Goal: Obtain resource: Download file/media

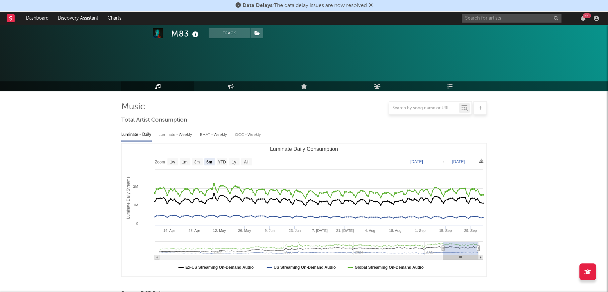
select select "6m"
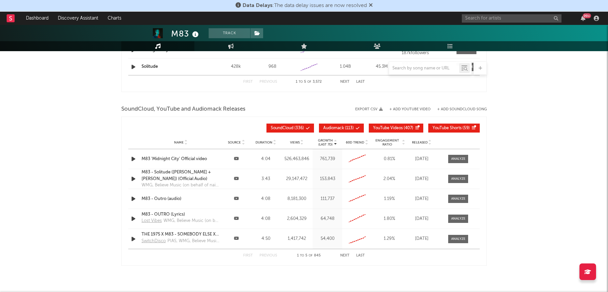
scroll to position [724, 0]
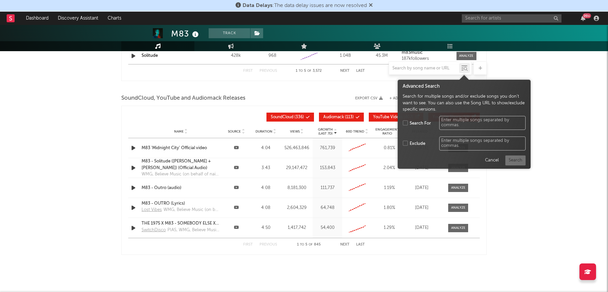
click at [464, 67] on icon at bounding box center [466, 69] width 4 height 4
click at [490, 160] on button "Cancel" at bounding box center [491, 160] width 21 height 10
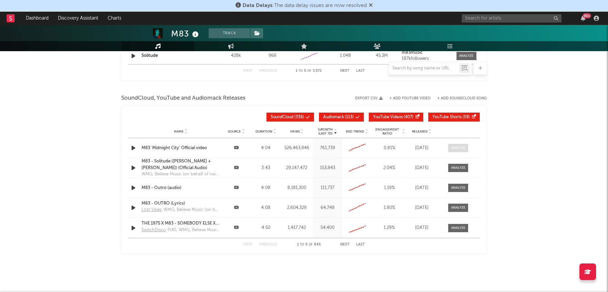
click at [454, 150] on span at bounding box center [458, 148] width 20 height 8
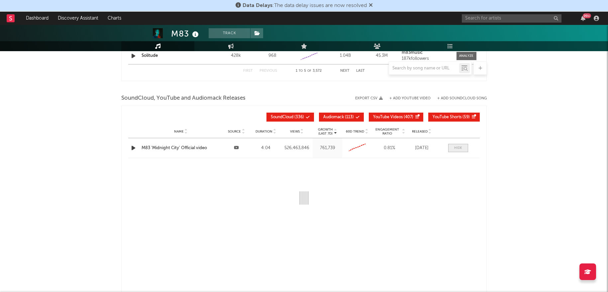
select select "6m"
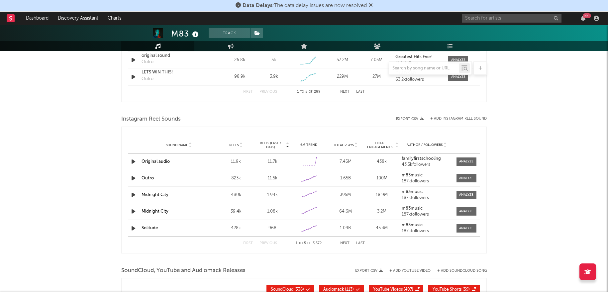
scroll to position [550, 0]
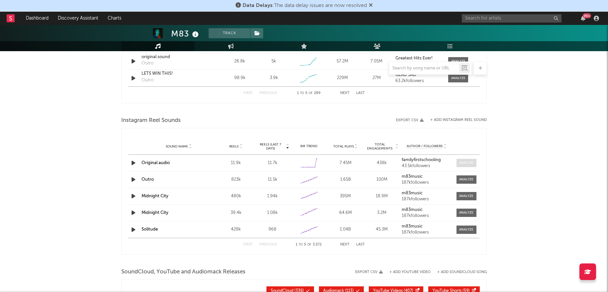
click at [471, 160] on div at bounding box center [466, 162] width 14 height 5
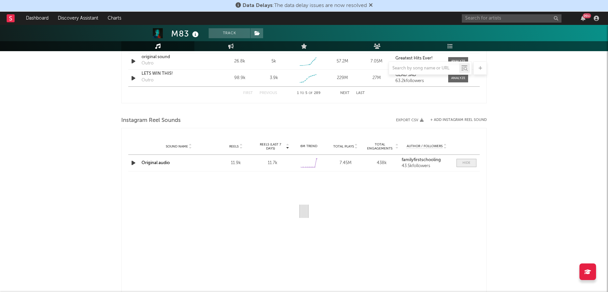
select select "6m"
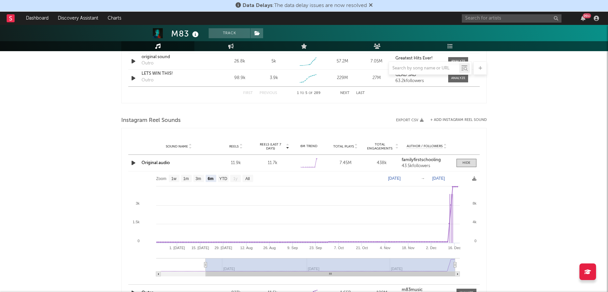
click at [401, 178] on text "[DATE]" at bounding box center [394, 178] width 13 height 5
click at [414, 177] on input "[DATE]" at bounding box center [398, 178] width 31 height 7
type input "[DATE]"
click at [529, 190] on div "M83 Track [GEOGRAPHIC_DATA] | Alternative Edit Track Benchmark Summary 2,599,35…" at bounding box center [304, 96] width 608 height 1243
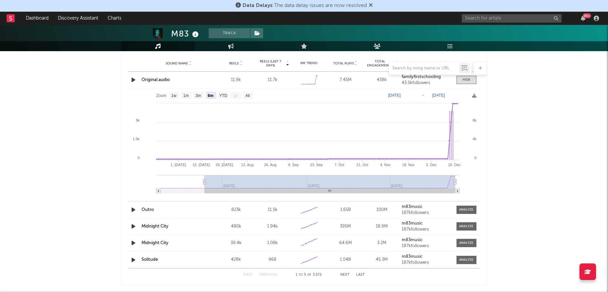
scroll to position [659, 0]
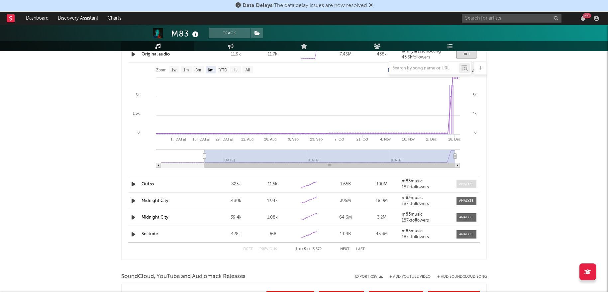
click at [471, 183] on div at bounding box center [466, 184] width 14 height 5
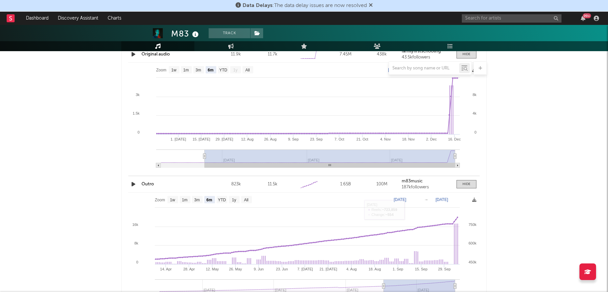
click at [404, 198] on text "[DATE]" at bounding box center [400, 199] width 13 height 5
click at [246, 201] on text "All" at bounding box center [246, 200] width 4 height 5
select select "All"
type input "[DATE]"
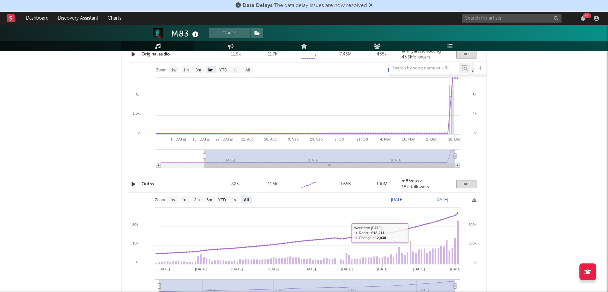
click at [562, 205] on div "M83 Track [GEOGRAPHIC_DATA] | Alternative Edit Track Benchmark Summary 2,599,35…" at bounding box center [304, 44] width 608 height 1357
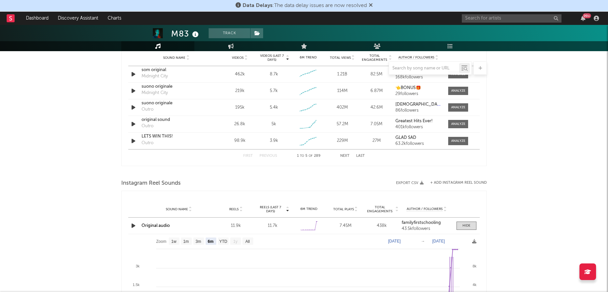
scroll to position [547, 0]
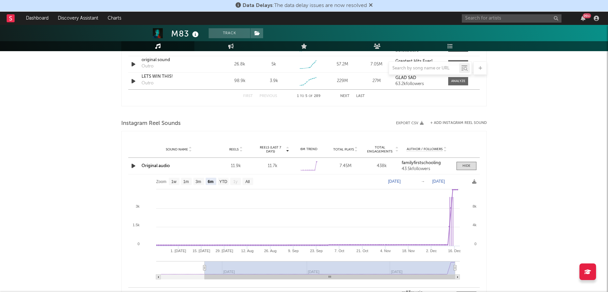
click at [351, 149] on span "Total Plays" at bounding box center [343, 149] width 21 height 4
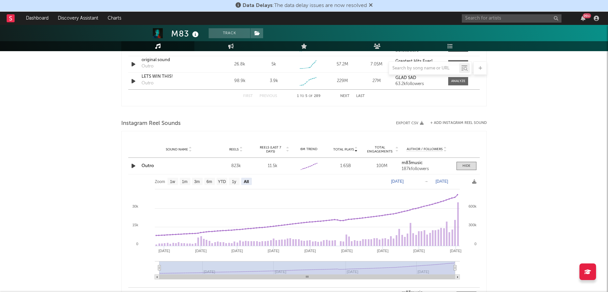
click at [351, 149] on span "Total Plays" at bounding box center [343, 149] width 21 height 4
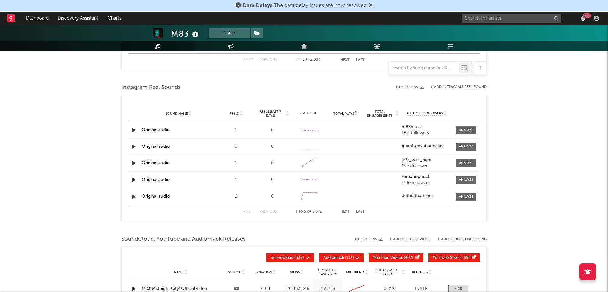
scroll to position [517, 0]
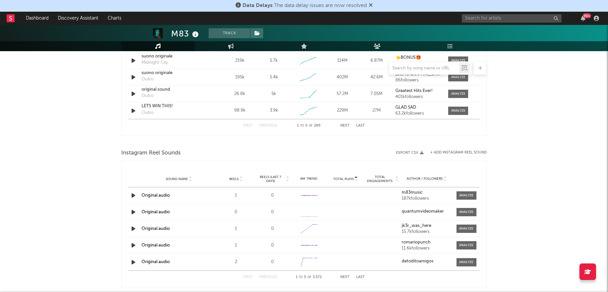
click at [269, 182] on div "Sound Name Reels Reels (last 7 days) 6M Trend Total Plays Total Engagements Aut…" at bounding box center [303, 179] width 351 height 17
click at [271, 179] on span "Reels (last 7 days)" at bounding box center [270, 179] width 29 height 8
select select "6m"
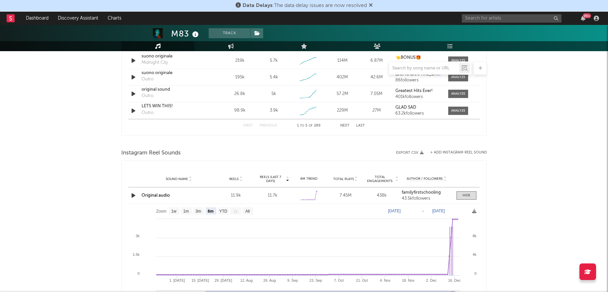
click at [275, 179] on span "Reels (last 7 days)" at bounding box center [270, 179] width 29 height 8
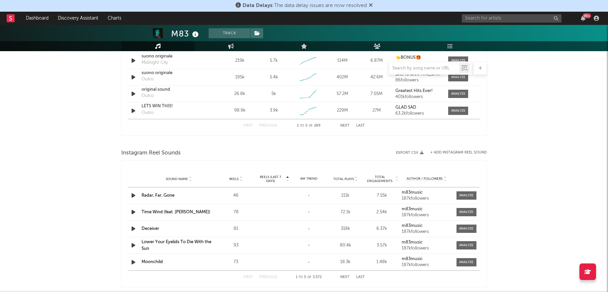
click at [312, 176] on div "6M Trend" at bounding box center [308, 178] width 33 height 5
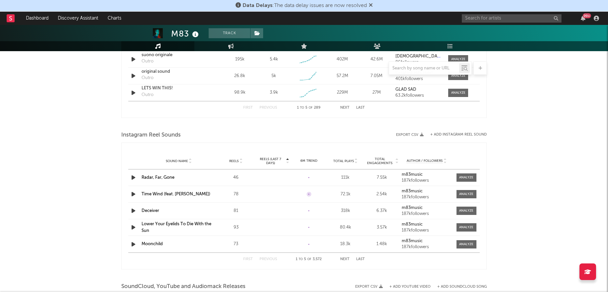
scroll to position [538, 0]
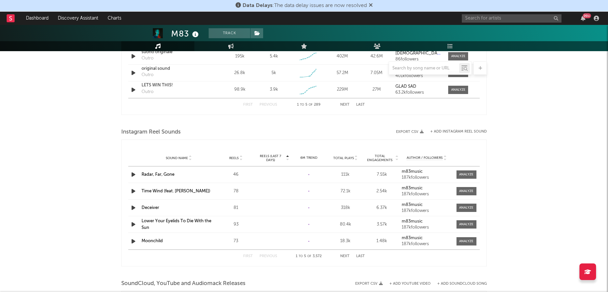
click at [265, 156] on span "Reels (last 7 days)" at bounding box center [270, 158] width 29 height 8
select select "6m"
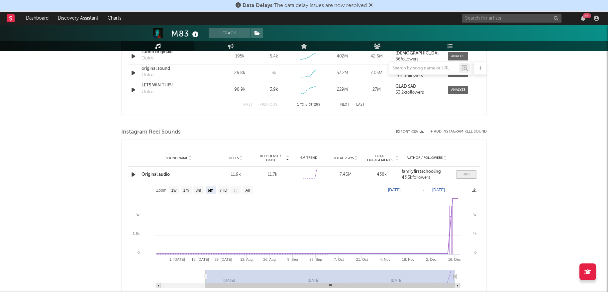
click at [461, 175] on span at bounding box center [466, 174] width 20 height 8
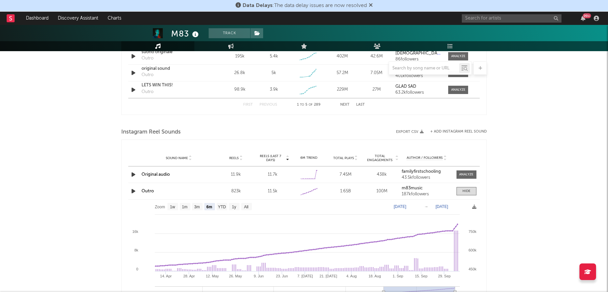
click at [348, 130] on div "Instagram Reel Sounds" at bounding box center [303, 132] width 365 height 11
click at [234, 158] on span "Reels" at bounding box center [233, 158] width 9 height 4
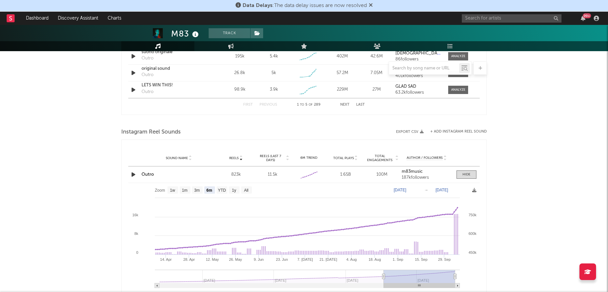
click at [234, 158] on span "Reels" at bounding box center [233, 158] width 9 height 4
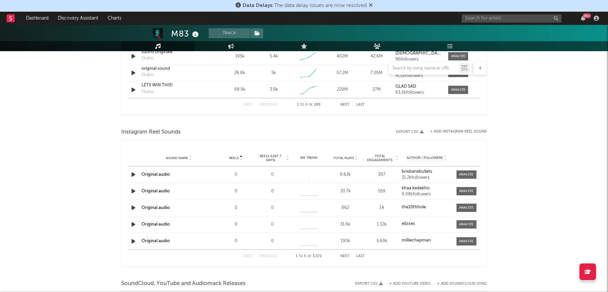
click at [234, 158] on span "Reels" at bounding box center [233, 158] width 9 height 4
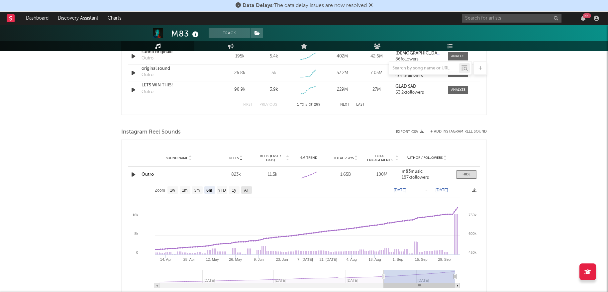
click at [245, 191] on text "All" at bounding box center [246, 190] width 4 height 5
select select "All"
type input "[DATE]"
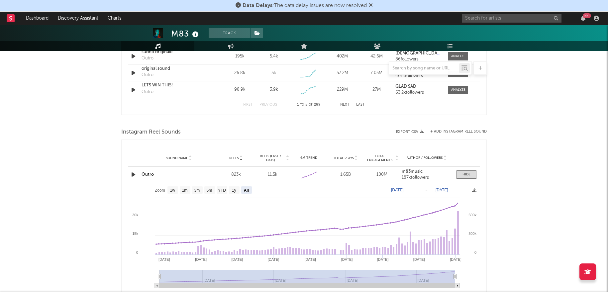
scroll to position [0, 0]
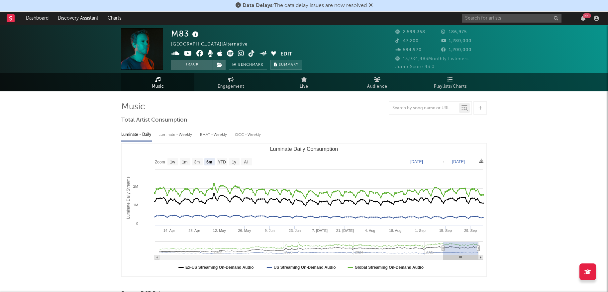
click at [286, 62] on button "Summary" at bounding box center [286, 65] width 32 height 10
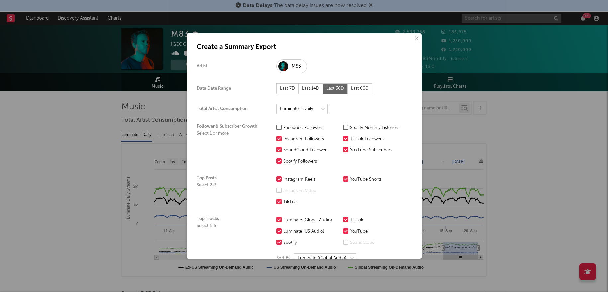
scroll to position [10, 0]
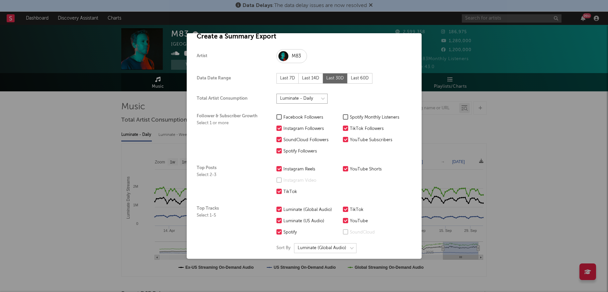
click at [319, 101] on select at bounding box center [301, 99] width 51 height 10
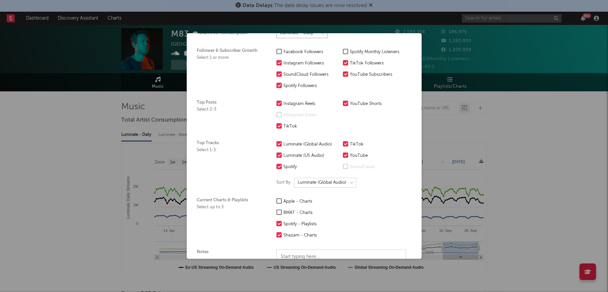
scroll to position [77, 0]
click at [347, 101] on div at bounding box center [345, 102] width 5 height 5
click at [343, 101] on input "YouTube Shorts" at bounding box center [343, 103] width 0 height 8
click at [278, 123] on div at bounding box center [278, 124] width 5 height 5
click at [276, 123] on input "TikTok" at bounding box center [276, 126] width 0 height 8
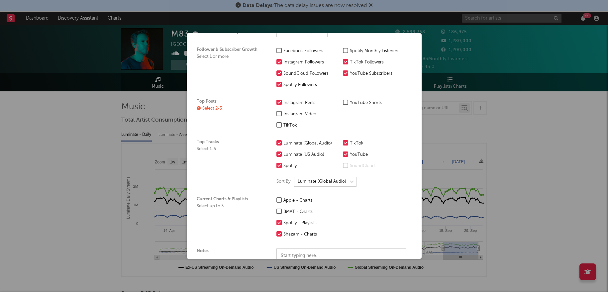
click at [280, 113] on div at bounding box center [278, 113] width 5 height 5
click at [276, 113] on input "Instagram Video" at bounding box center [276, 114] width 0 height 8
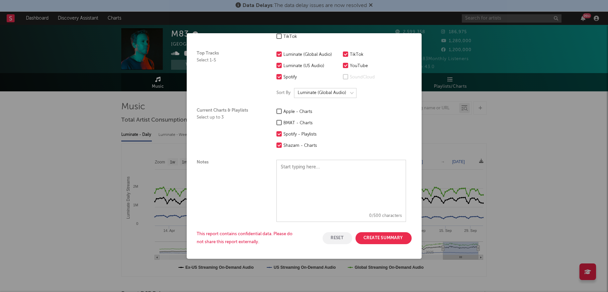
scroll to position [0, 0]
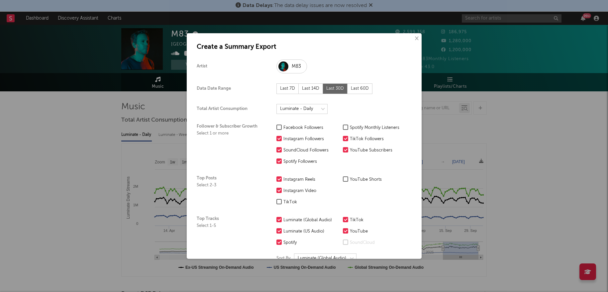
click at [402, 48] on h1 "Create a Summary Export" at bounding box center [304, 47] width 215 height 8
click at [417, 38] on button "×" at bounding box center [416, 38] width 7 height 7
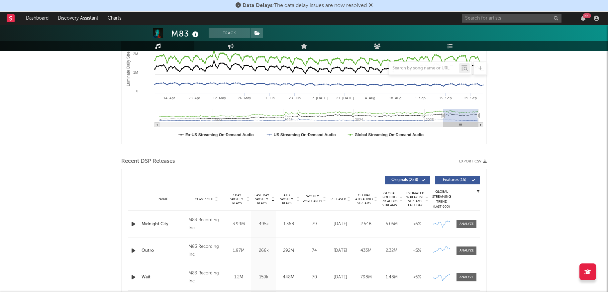
scroll to position [548, 0]
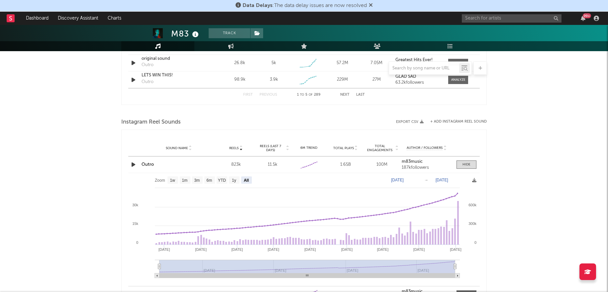
click at [588, 269] on icon at bounding box center [587, 271] width 7 height 5
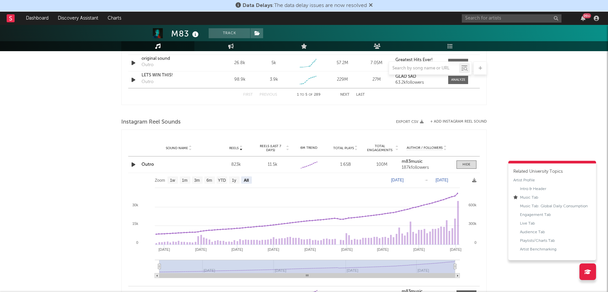
click at [535, 77] on div "M83 Track [GEOGRAPHIC_DATA] | Alternative Edit Track Benchmark Summary 2,599,35…" at bounding box center [304, 98] width 608 height 1243
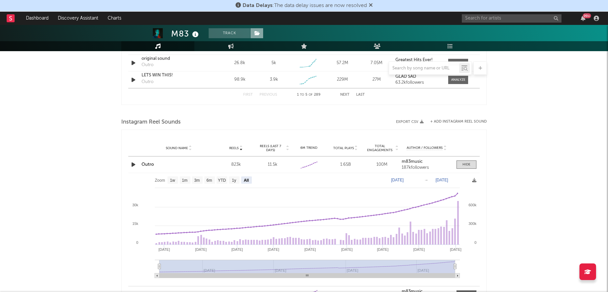
click at [260, 34] on icon at bounding box center [257, 33] width 6 height 5
click at [241, 35] on button "Track" at bounding box center [230, 33] width 42 height 10
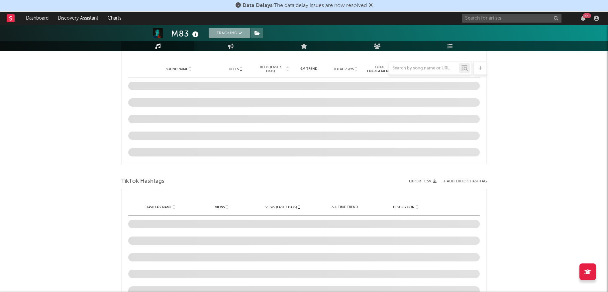
scroll to position [483, 0]
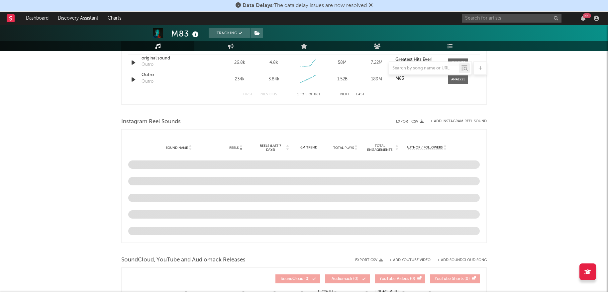
select select "6m"
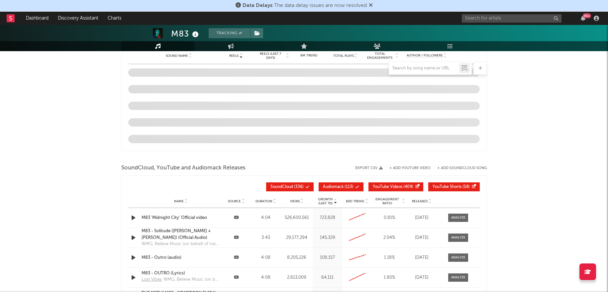
scroll to position [641, 0]
click at [409, 186] on span "YouTube Videos ( 409 )" at bounding box center [393, 187] width 41 height 4
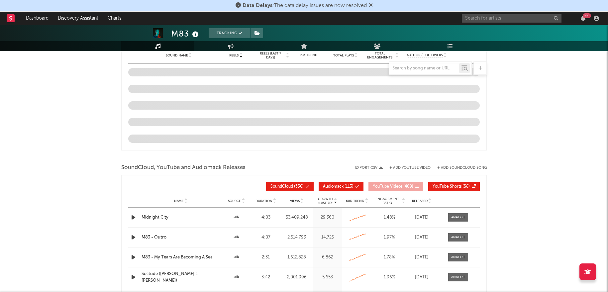
click at [405, 185] on span "YouTube Videos ( 409 )" at bounding box center [393, 187] width 41 height 4
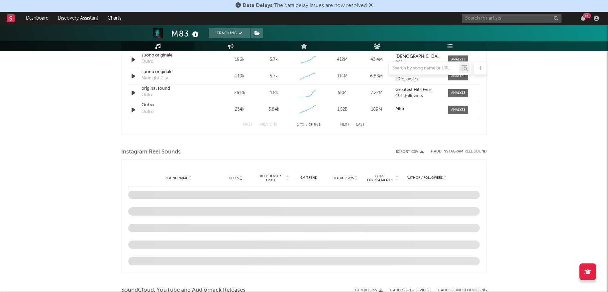
scroll to position [447, 0]
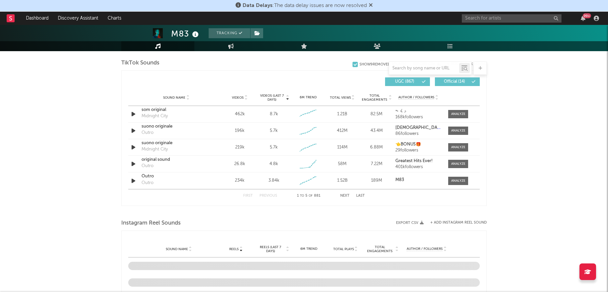
click at [303, 210] on div at bounding box center [303, 213] width 365 height 10
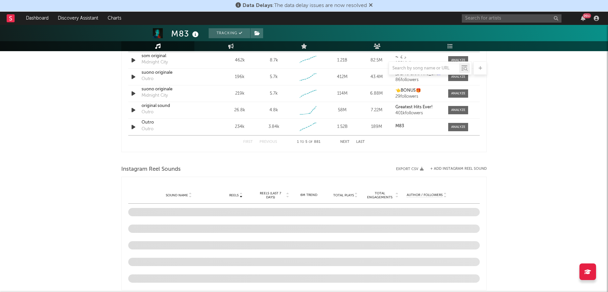
scroll to position [526, 0]
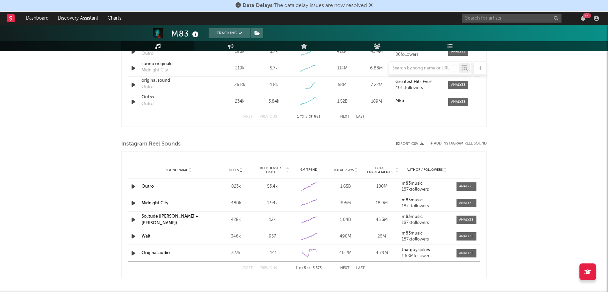
click at [417, 143] on button "Export CSV" at bounding box center [410, 144] width 28 height 4
click at [533, 141] on div "M83 Tracking [GEOGRAPHIC_DATA] | Alternative Edit Tracking Email Alerts Off Ben…" at bounding box center [304, -1] width 608 height 1003
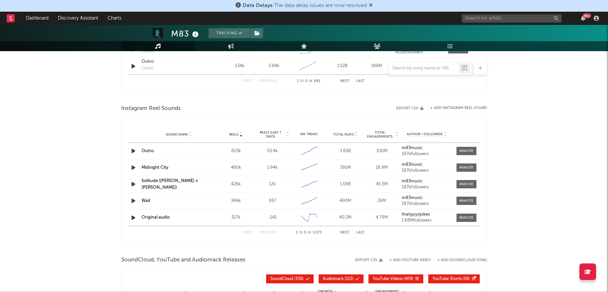
scroll to position [563, 0]
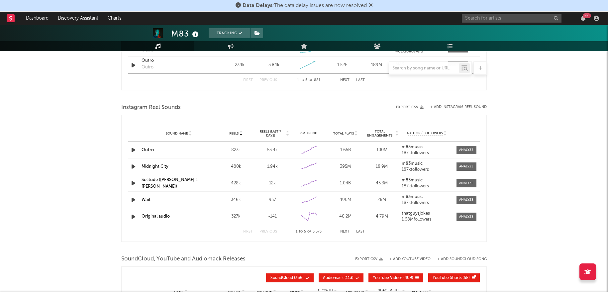
click at [466, 144] on div "Sound Name Outro Reels 823k Reels (last 7 days) 53.4k 6M Trend Created with Hig…" at bounding box center [303, 150] width 351 height 16
click at [460, 152] on span at bounding box center [466, 150] width 20 height 8
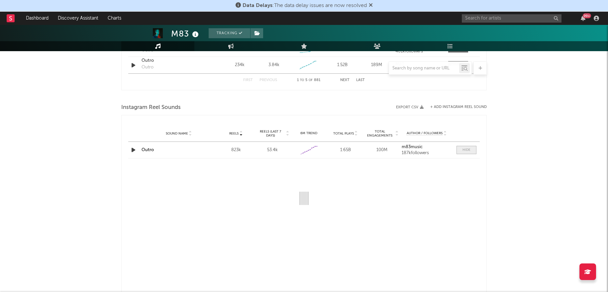
select select "6m"
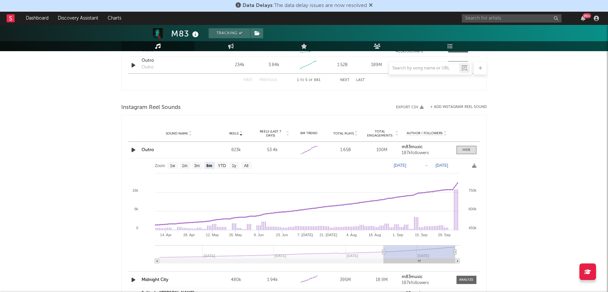
type input "[DATE]"
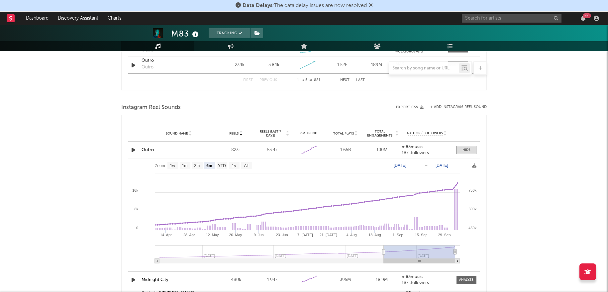
type input "[DATE]"
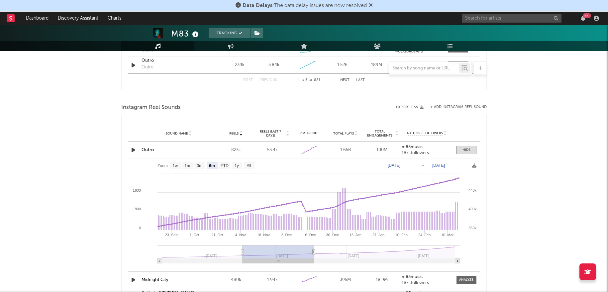
type input "[DATE]"
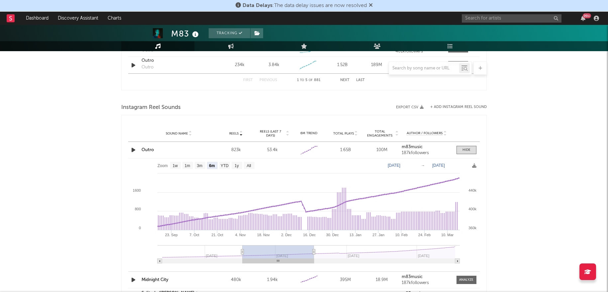
type input "[DATE]"
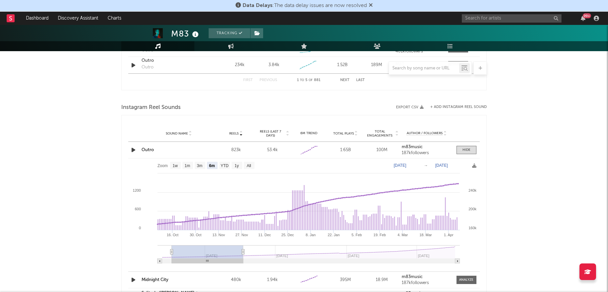
type input "[DATE]"
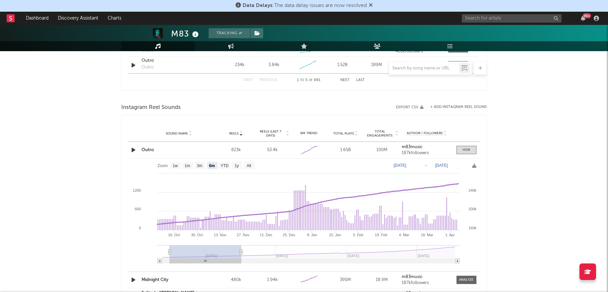
type input "[DATE]"
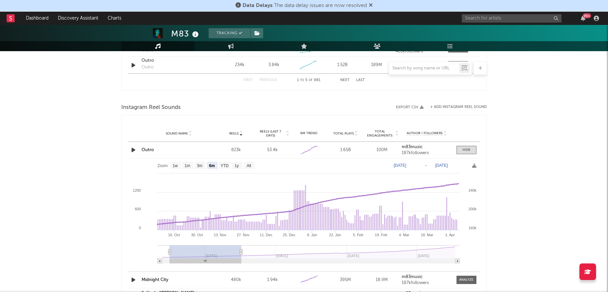
type input "[DATE]"
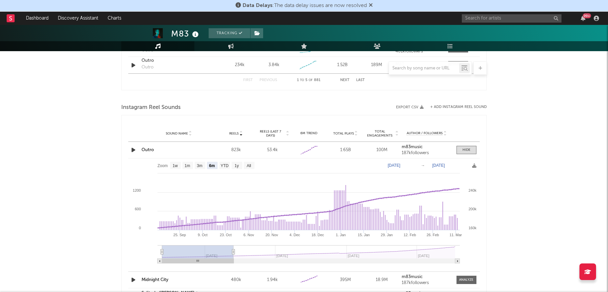
drag, startPoint x: 386, startPoint y: 250, endPoint x: 146, endPoint y: 261, distance: 239.4
click at [146, 261] on icon "Created with Highcharts 10.3.3 25. Sep [DATE]. Oct [DATE]. Nov [DATE]. [DATE]. …" at bounding box center [303, 213] width 351 height 110
click at [475, 165] on icon at bounding box center [474, 165] width 4 height 4
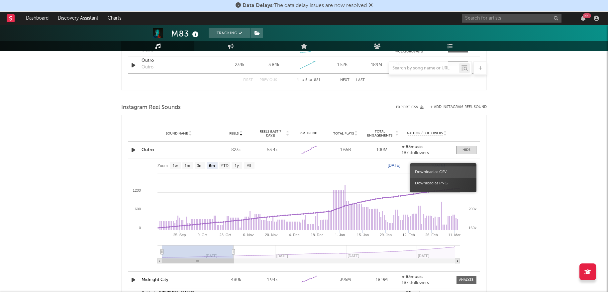
click at [453, 170] on span "Download as CSV" at bounding box center [443, 171] width 66 height 11
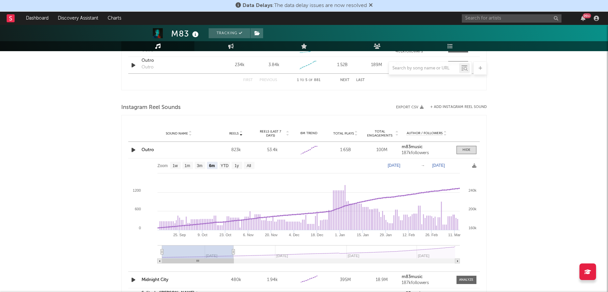
click at [519, 190] on div "M83 Tracking [GEOGRAPHIC_DATA] | Alternative Edit Tracking Email Alerts Off Ben…" at bounding box center [304, 20] width 608 height 1117
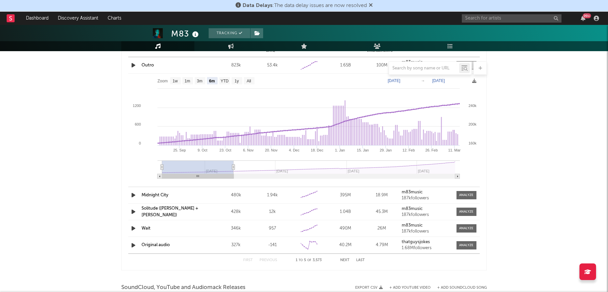
scroll to position [649, 0]
type input "[DATE]"
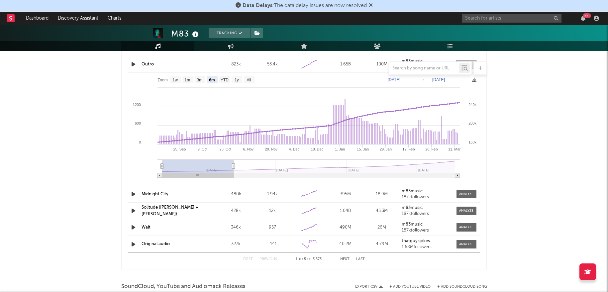
type input "[DATE]"
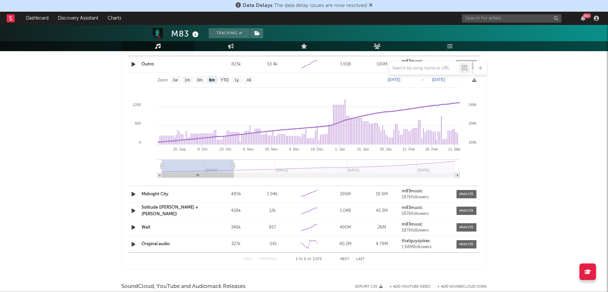
type input "[DATE]"
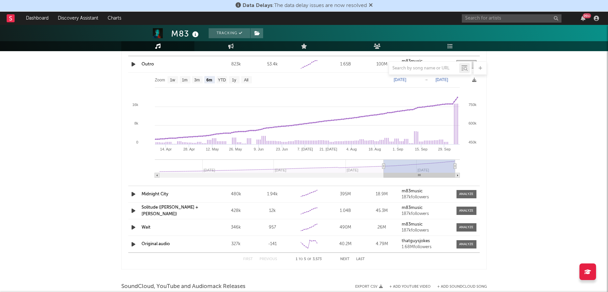
drag, startPoint x: 231, startPoint y: 165, endPoint x: 501, endPoint y: 173, distance: 269.8
type input "[DATE]"
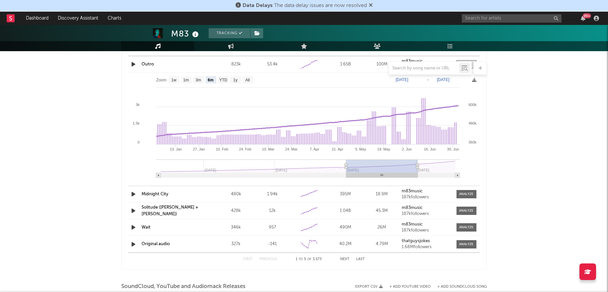
drag, startPoint x: 382, startPoint y: 166, endPoint x: 308, endPoint y: 168, distance: 73.8
click at [308, 168] on rect at bounding box center [253, 165] width 185 height 13
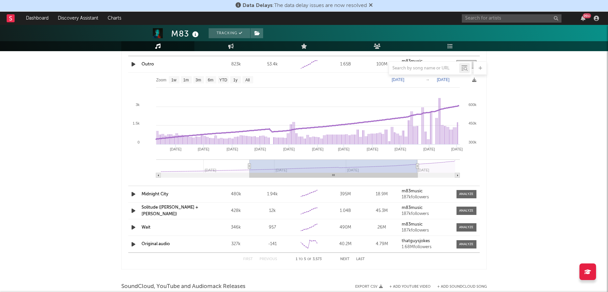
type input "[DATE]"
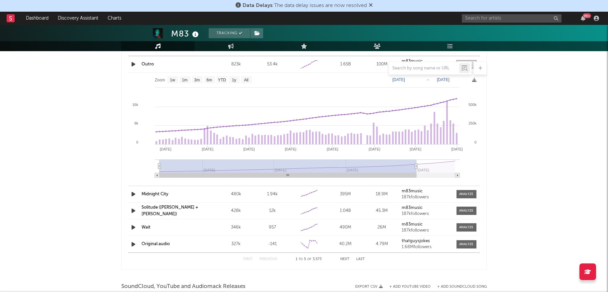
drag, startPoint x: 346, startPoint y: 165, endPoint x: 138, endPoint y: 174, distance: 208.5
click at [138, 174] on icon "Created with Highcharts 10.3.3 Jan '[DATE] [DATE] '[DATE] Oct '[DATE] Oct '[DAT…" at bounding box center [303, 128] width 351 height 110
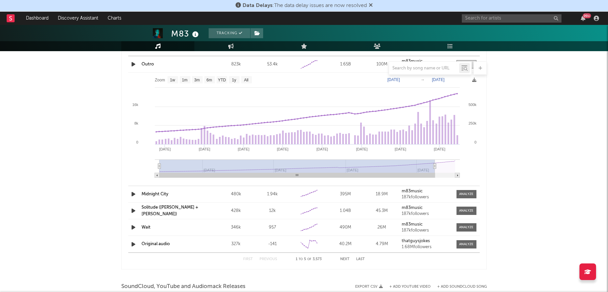
type input "[DATE]"
select select "All"
type input "[DATE]"
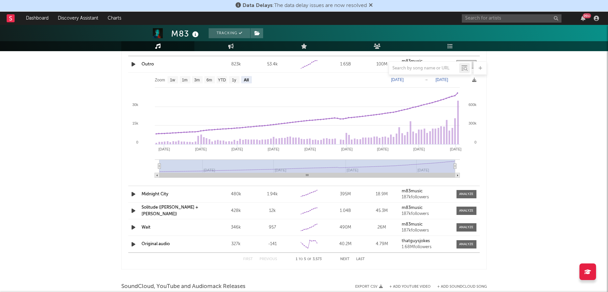
drag, startPoint x: 416, startPoint y: 163, endPoint x: 490, endPoint y: 166, distance: 74.4
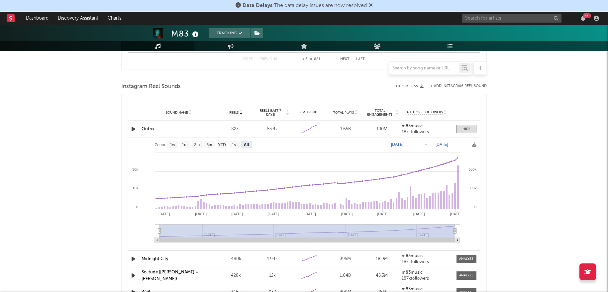
scroll to position [578, 0]
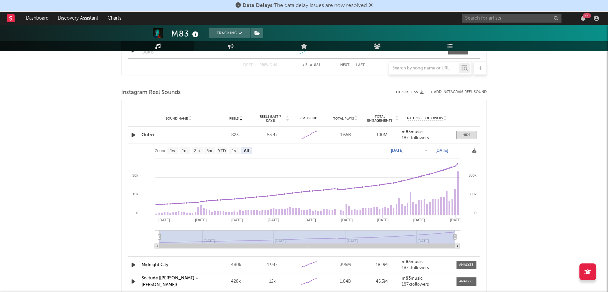
click at [473, 151] on icon at bounding box center [474, 150] width 4 height 4
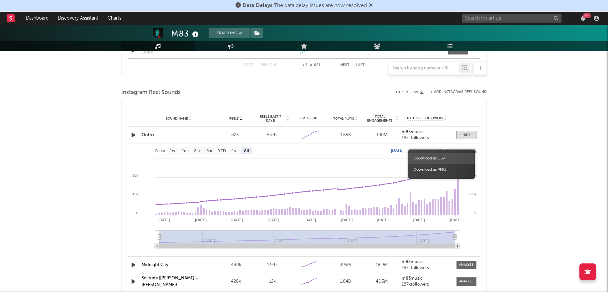
click at [447, 159] on span "Download as CSV" at bounding box center [441, 158] width 66 height 11
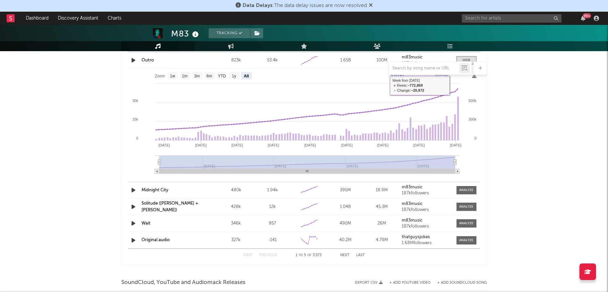
scroll to position [673, 0]
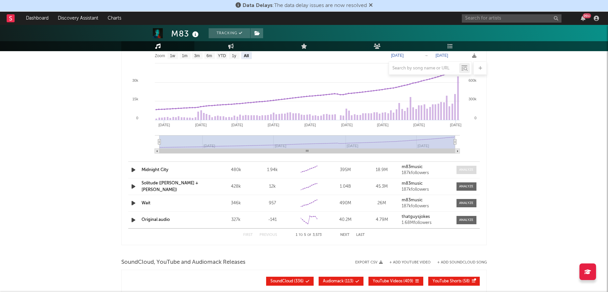
click at [464, 170] on div at bounding box center [466, 169] width 14 height 5
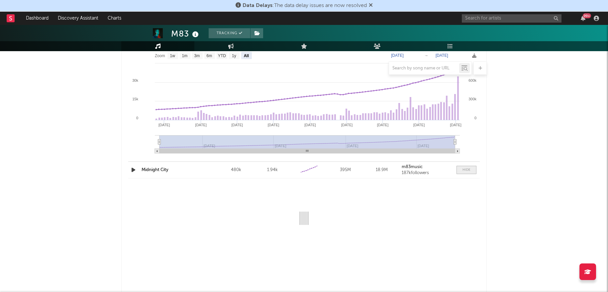
select select "6m"
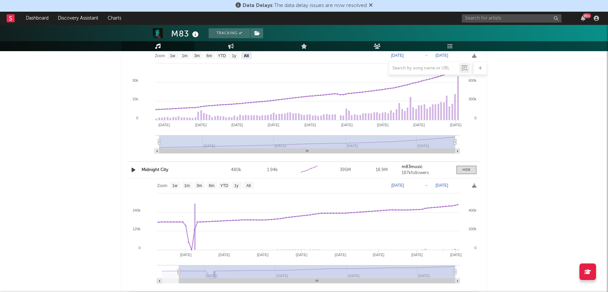
type input "[DATE]"
select select "All"
type input "[DATE]"
drag, startPoint x: 384, startPoint y: 270, endPoint x: 152, endPoint y: 272, distance: 231.5
click at [152, 272] on icon "Created with Highcharts 10.3.3 [DATE] '[DATE] [DATE] '[DATE] Apr '[DATE] Apr '[…" at bounding box center [303, 233] width 351 height 110
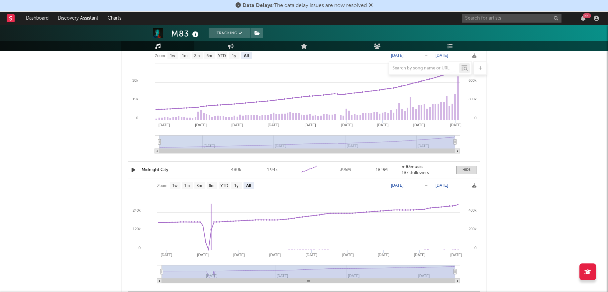
drag, startPoint x: 455, startPoint y: 270, endPoint x: 470, endPoint y: 271, distance: 15.6
click at [470, 271] on icon "Created with Highcharts 10.3.3 [DATE] '[DATE] [DATE] '[DATE] Apr '[DATE] Apr '[…" at bounding box center [303, 233] width 351 height 110
click at [475, 183] on icon at bounding box center [474, 185] width 4 height 4
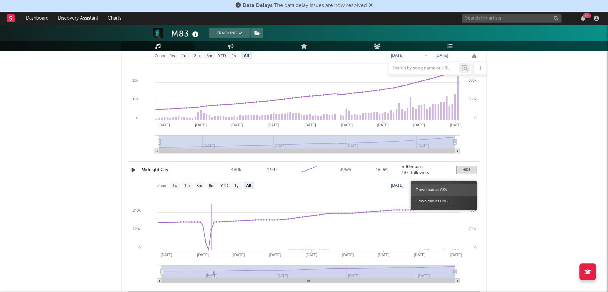
click at [441, 192] on span "Download as CSV" at bounding box center [444, 189] width 66 height 11
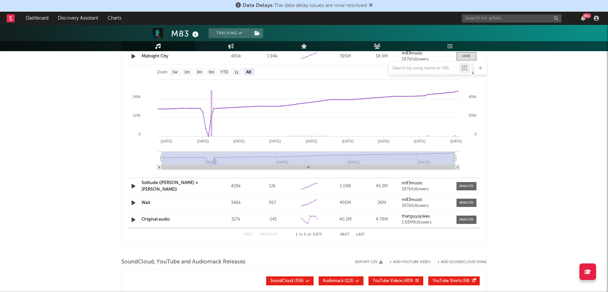
scroll to position [808, 0]
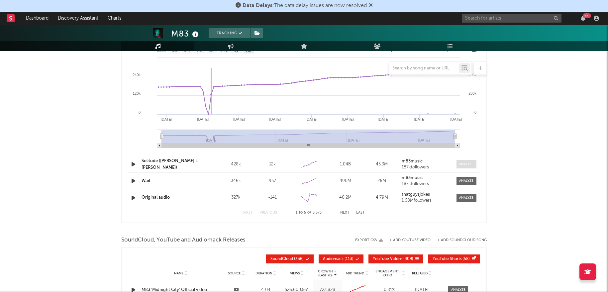
click at [464, 160] on span at bounding box center [466, 164] width 20 height 8
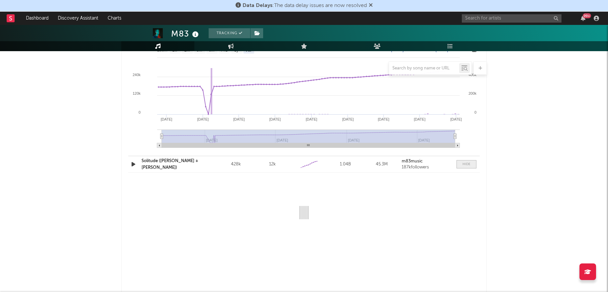
select select "6m"
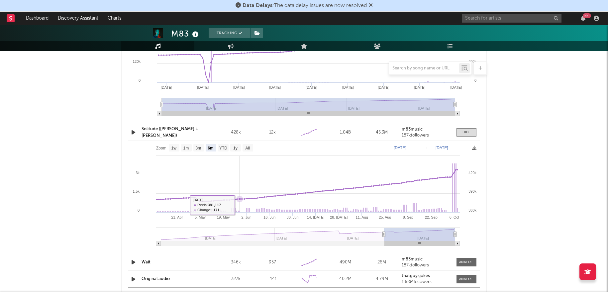
scroll to position [844, 0]
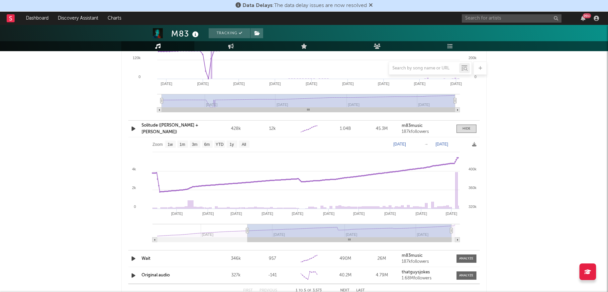
type input "[DATE]"
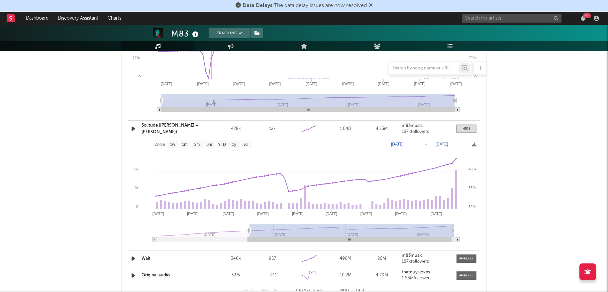
select select "All"
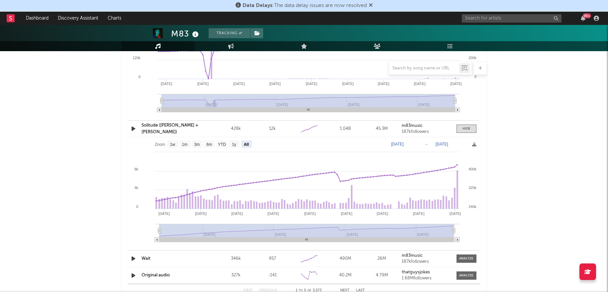
drag, startPoint x: 383, startPoint y: 232, endPoint x: 161, endPoint y: 244, distance: 222.6
click at [161, 244] on icon "Created with Highcharts 10.3.3 Jan '[DATE] [DATE] '[DATE] Jan '[DATE] Oct '[DAT…" at bounding box center [303, 192] width 351 height 110
type input "[DATE]"
select select "All"
type input "[DATE]"
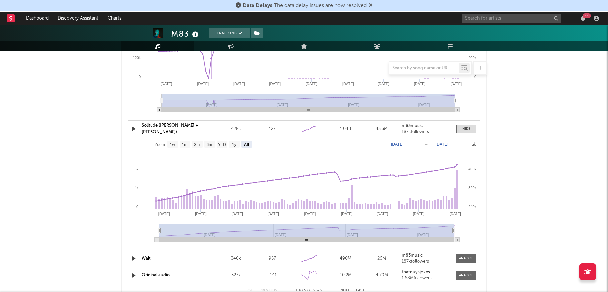
drag, startPoint x: 161, startPoint y: 229, endPoint x: 139, endPoint y: 229, distance: 21.9
click at [139, 229] on icon "Created with Highcharts 10.3.3 Jan '[DATE] [DATE] '[DATE] Jan '[DATE] Oct '[DAT…" at bounding box center [303, 192] width 351 height 110
type input "[DATE]"
select select "All"
type input "[DATE]"
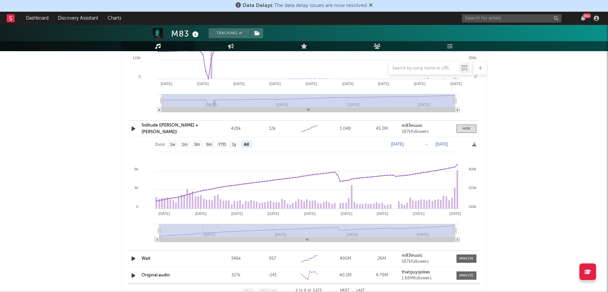
drag, startPoint x: 454, startPoint y: 230, endPoint x: 469, endPoint y: 230, distance: 15.3
click at [469, 230] on icon "Created with Highcharts 10.3.3 Jan '[DATE] [DATE] '[DATE] Jan '[DATE] Oct '[DAT…" at bounding box center [303, 192] width 351 height 110
click at [475, 143] on icon at bounding box center [474, 144] width 4 height 4
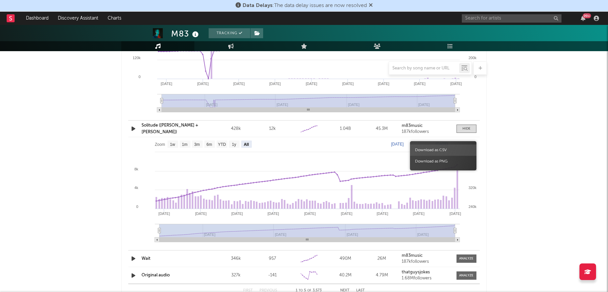
click at [445, 149] on span "Download as CSV" at bounding box center [443, 149] width 66 height 11
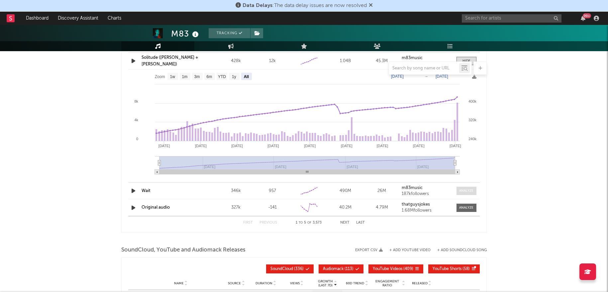
scroll to position [935, 0]
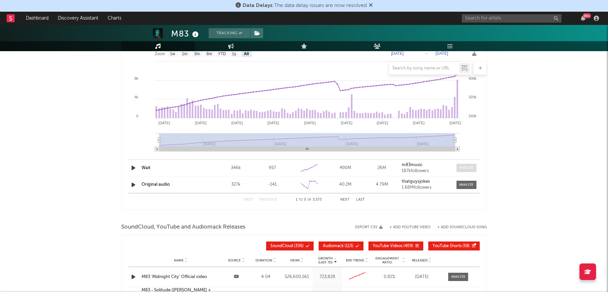
click at [463, 165] on div at bounding box center [466, 167] width 14 height 5
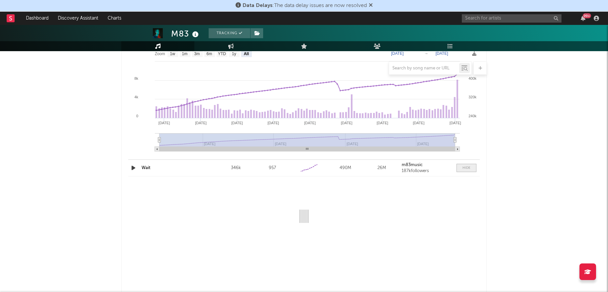
select select "6m"
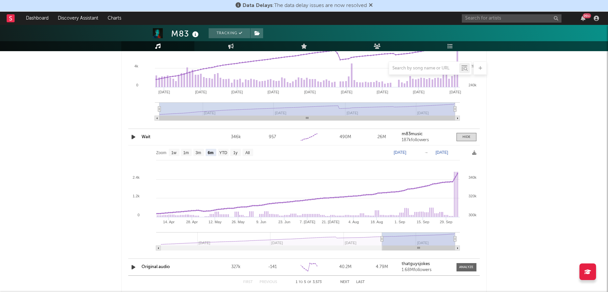
scroll to position [985, 0]
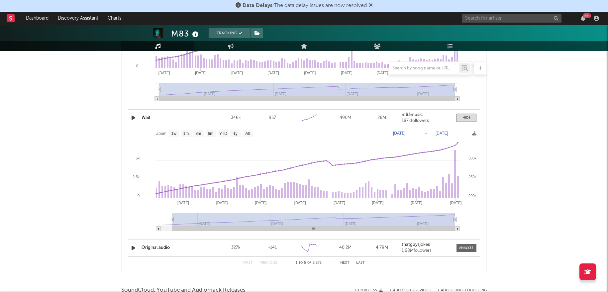
type input "[DATE]"
select select "All"
type input "[DATE]"
drag, startPoint x: 383, startPoint y: 219, endPoint x: 145, endPoint y: 219, distance: 237.5
click at [145, 219] on icon "Created with Highcharts 10.3.3 [DATE] '[DATE] [DATE] '[DATE] Apr '[DATE] Apr '[…" at bounding box center [303, 181] width 351 height 110
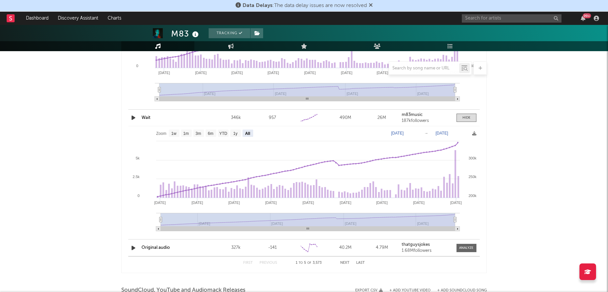
type input "[DATE]"
select select "All"
type input "[DATE]"
drag, startPoint x: 454, startPoint y: 218, endPoint x: 492, endPoint y: 217, distance: 37.5
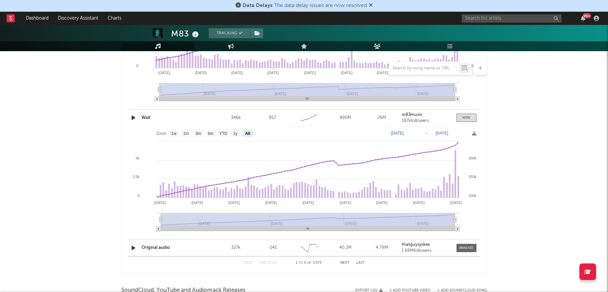
drag, startPoint x: 454, startPoint y: 216, endPoint x: 465, endPoint y: 216, distance: 11.6
click at [465, 216] on icon "Created with Highcharts 10.3.3 [DATE] '[DATE] [DATE] '[DATE] Apr '[DATE] Apr '[…" at bounding box center [303, 181] width 351 height 110
click at [476, 132] on icon at bounding box center [474, 133] width 4 height 4
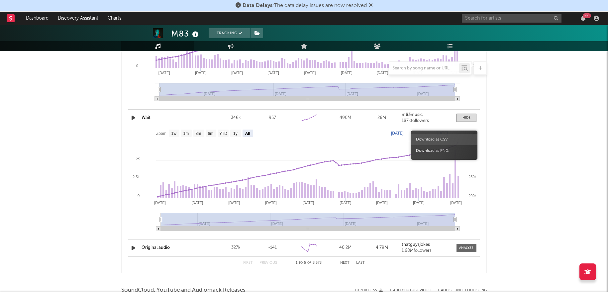
click at [453, 136] on span "Download as CSV" at bounding box center [444, 139] width 66 height 11
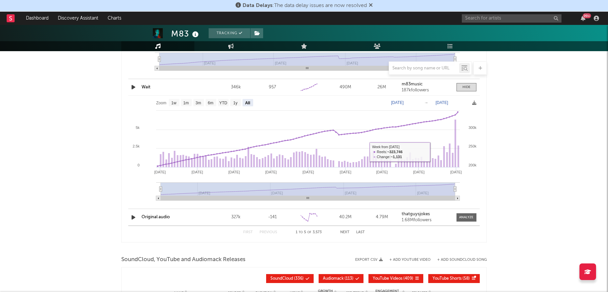
scroll to position [1018, 0]
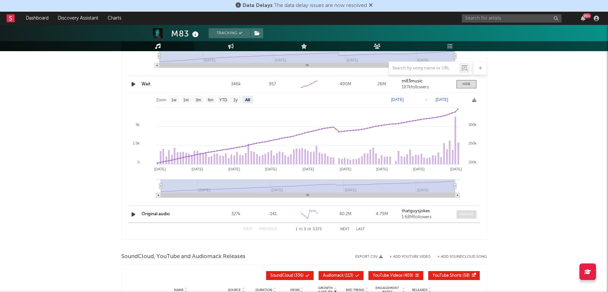
click at [465, 213] on div at bounding box center [466, 214] width 14 height 5
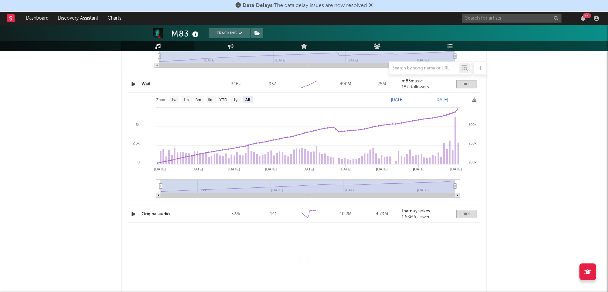
select select "6m"
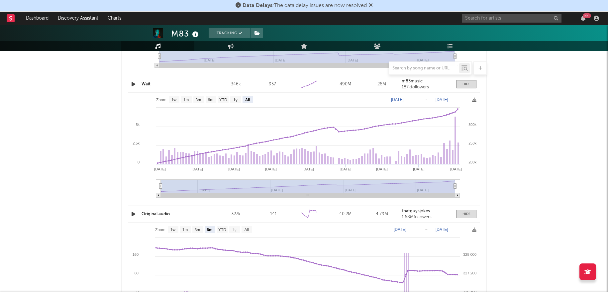
scroll to position [1099, 0]
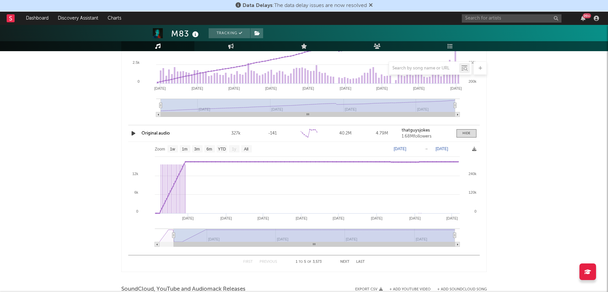
type input "[DATE]"
select select "All"
type input "[DATE]"
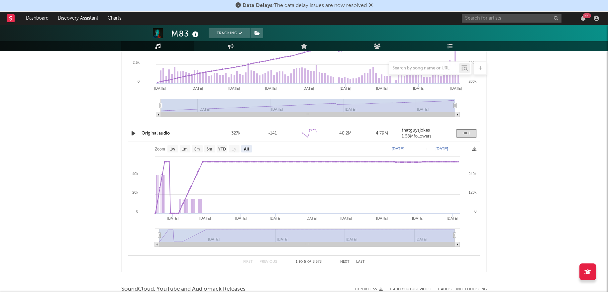
drag, startPoint x: 249, startPoint y: 236, endPoint x: 137, endPoint y: 236, distance: 112.6
click at [137, 236] on icon "Created with Highcharts 10.3.3 Apr '[DATE] Jun '[DATE] Aug '[DATE] Oct '[DATE] …" at bounding box center [303, 197] width 351 height 110
drag, startPoint x: 454, startPoint y: 235, endPoint x: 463, endPoint y: 235, distance: 8.6
click at [463, 235] on icon "Created with Highcharts 10.3.3 Apr '[DATE] Jun '[DATE] Aug '[DATE] Oct '[DATE] …" at bounding box center [303, 197] width 351 height 110
click at [474, 148] on icon at bounding box center [474, 149] width 4 height 4
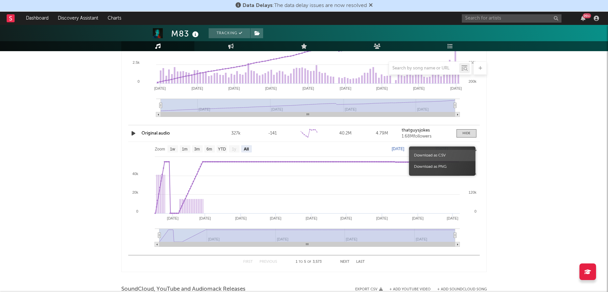
click at [452, 157] on span "Download as CSV" at bounding box center [442, 155] width 66 height 11
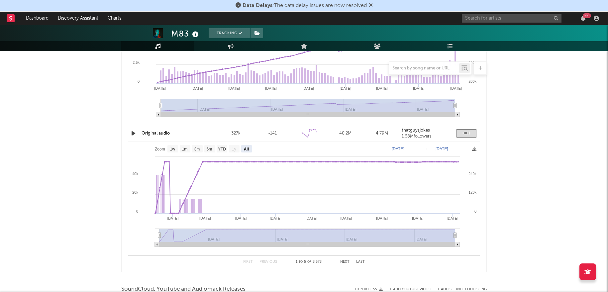
scroll to position [1139, 0]
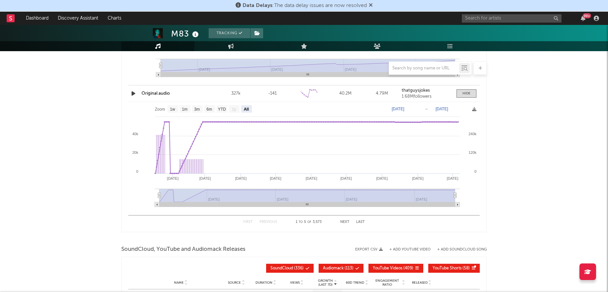
click at [343, 220] on button "Next" at bounding box center [344, 222] width 9 height 4
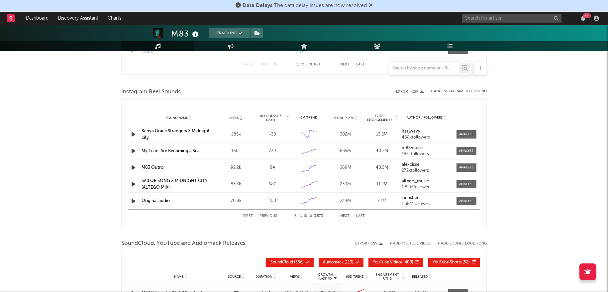
scroll to position [562, 0]
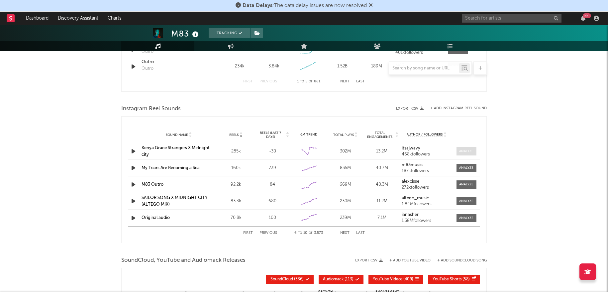
click at [463, 153] on span at bounding box center [466, 151] width 20 height 8
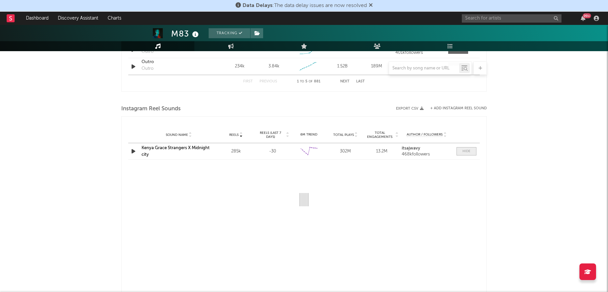
select select "6m"
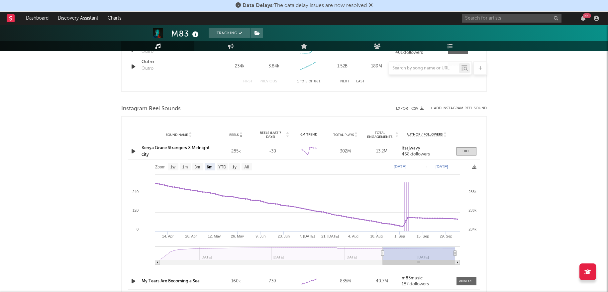
scroll to position [609, 0]
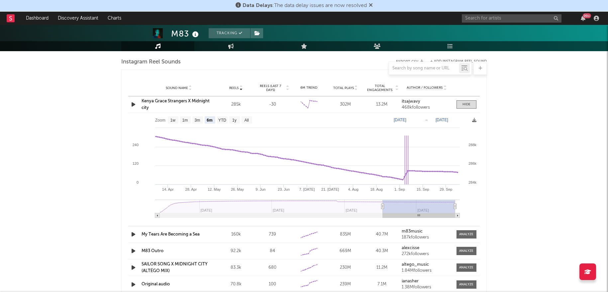
type input "[DATE]"
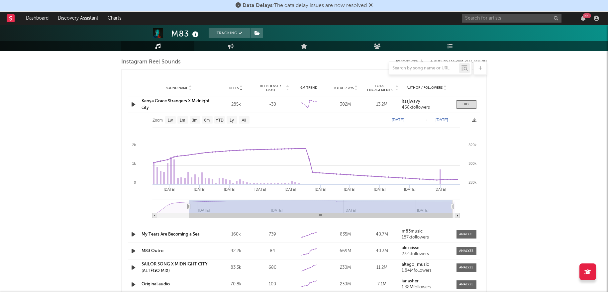
select select "All"
type input "[DATE]"
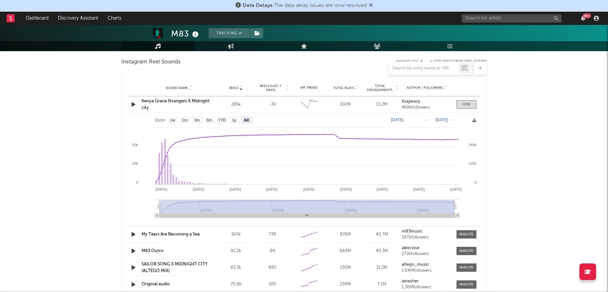
drag, startPoint x: 383, startPoint y: 205, endPoint x: 126, endPoint y: 214, distance: 256.6
click at [126, 214] on div "Reels Sound Name Reels Reels (last 7 days) Total Plays Total Engagements Author…" at bounding box center [303, 189] width 365 height 240
click at [473, 119] on icon at bounding box center [474, 120] width 4 height 4
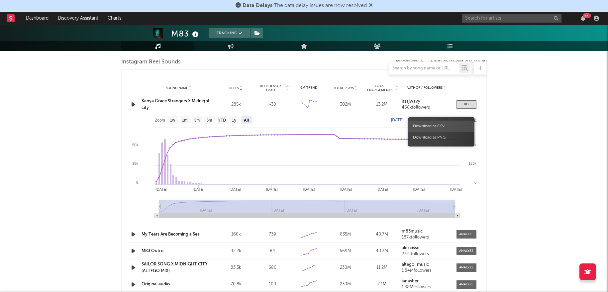
click at [454, 129] on span "Download as CSV" at bounding box center [441, 126] width 66 height 11
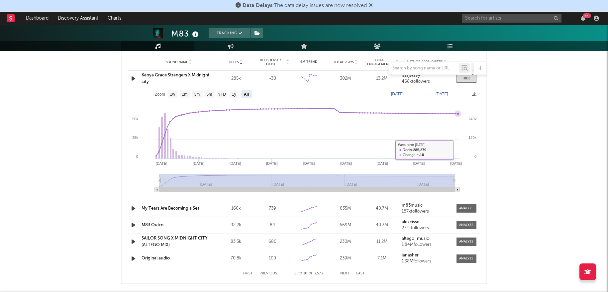
scroll to position [635, 0]
click at [467, 204] on span at bounding box center [466, 208] width 20 height 8
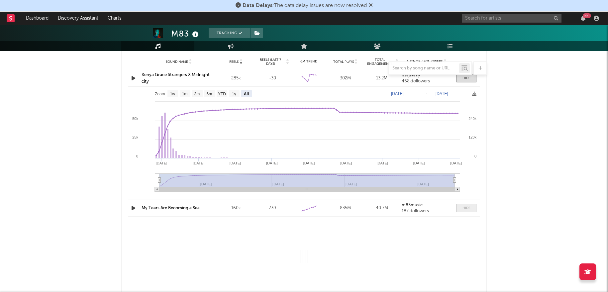
select select "6m"
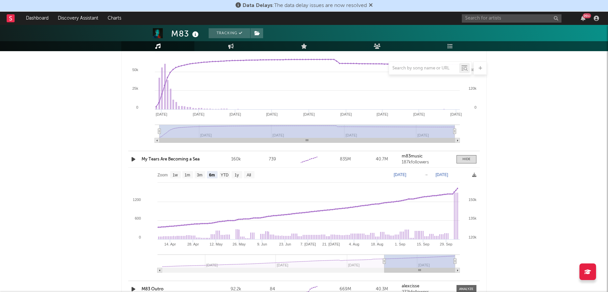
scroll to position [685, 0]
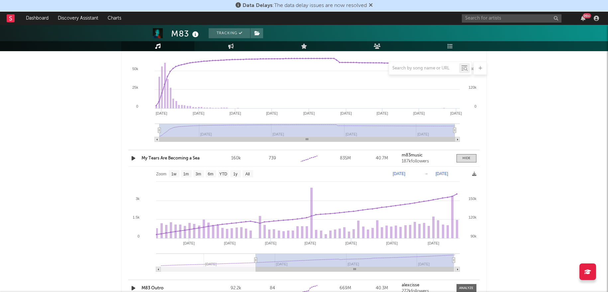
type input "[DATE]"
select select "All"
type input "[DATE]"
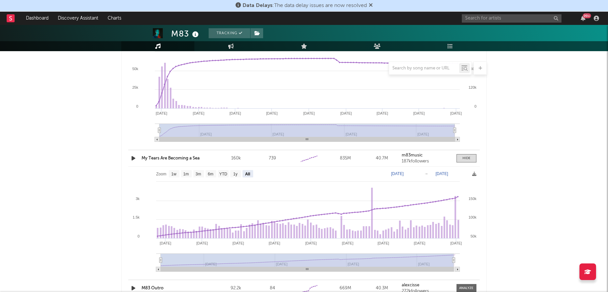
drag, startPoint x: 384, startPoint y: 260, endPoint x: 132, endPoint y: 272, distance: 252.1
click at [132, 272] on icon "Created with Highcharts 10.3.3 [DATE] '[DATE] [DATE] '[DATE] Apr '[DATE] Apr '[…" at bounding box center [303, 222] width 351 height 110
click at [475, 173] on icon at bounding box center [474, 174] width 4 height 4
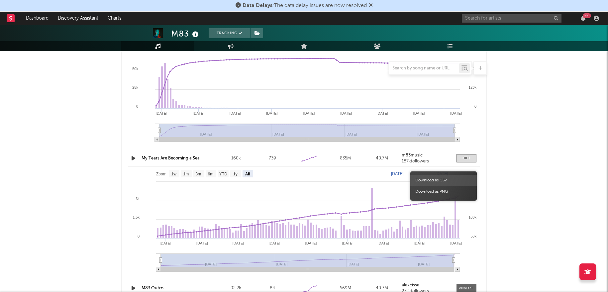
click at [457, 178] on span "Download as CSV" at bounding box center [443, 180] width 66 height 11
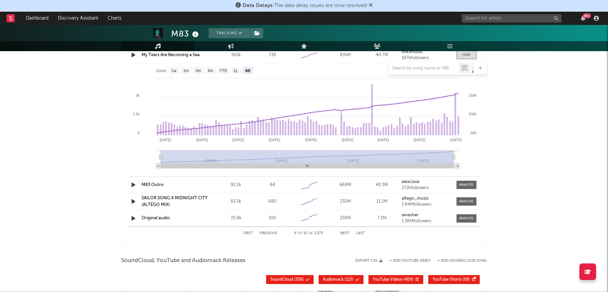
scroll to position [802, 0]
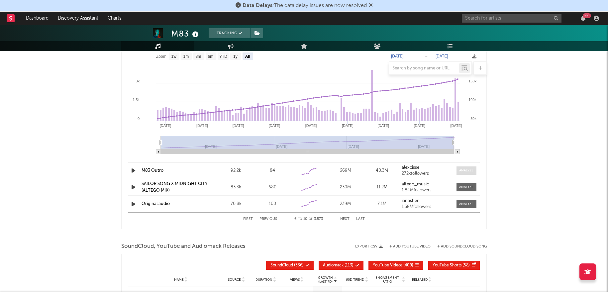
click at [467, 170] on div at bounding box center [466, 170] width 14 height 5
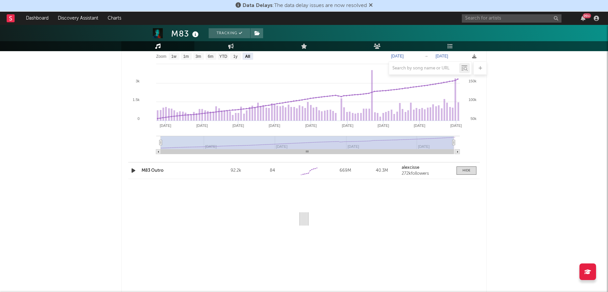
select select "6m"
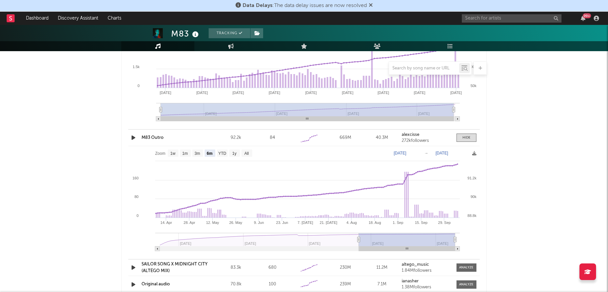
scroll to position [839, 0]
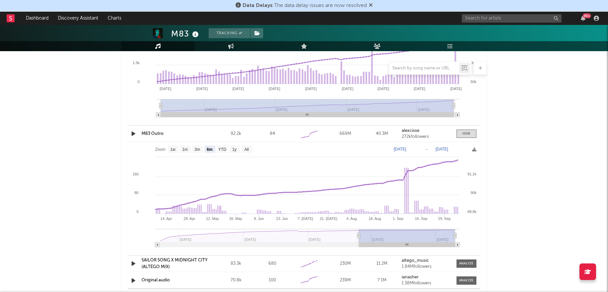
type input "[DATE]"
select select "All"
type input "[DATE]"
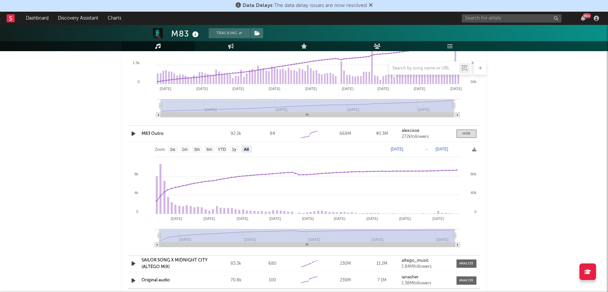
drag, startPoint x: 358, startPoint y: 235, endPoint x: 135, endPoint y: 232, distance: 223.2
click at [135, 232] on icon "Created with Highcharts 10.3.3 Sep '[DATE] [DATE] '[DATE] Nov '[DATE] [DATE] '[…" at bounding box center [303, 197] width 351 height 110
drag, startPoint x: 455, startPoint y: 233, endPoint x: 470, endPoint y: 233, distance: 14.9
click at [470, 233] on icon "Created with Highcharts 10.3.3 Sep '[DATE] [DATE] '[DATE] Nov '[DATE] [DATE] '[…" at bounding box center [303, 197] width 351 height 110
click at [474, 148] on icon at bounding box center [474, 149] width 4 height 4
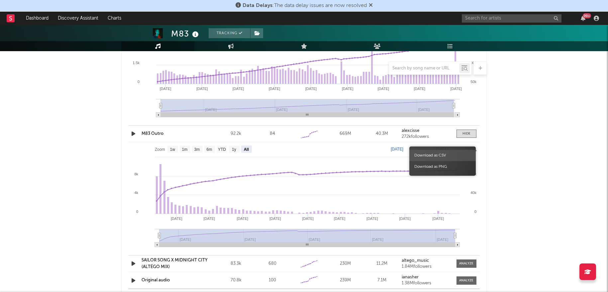
click at [448, 153] on span "Download as CSV" at bounding box center [442, 155] width 66 height 11
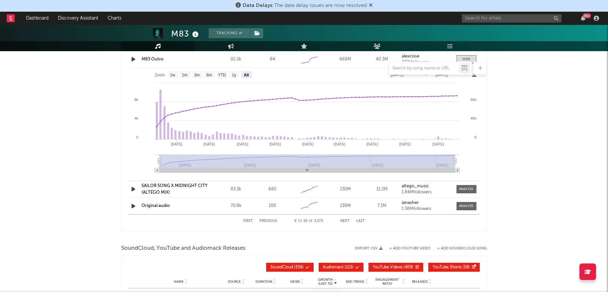
scroll to position [916, 0]
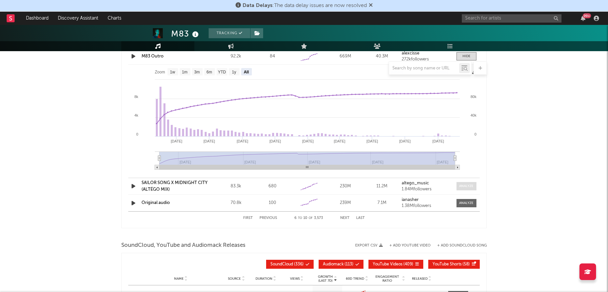
click at [465, 184] on div at bounding box center [466, 186] width 14 height 5
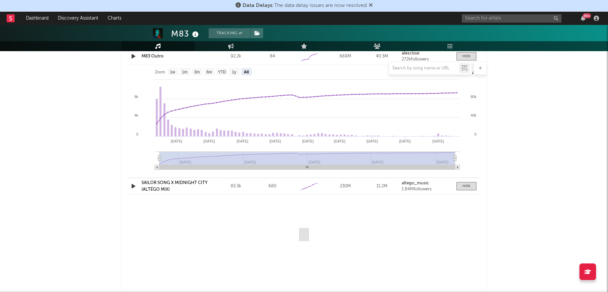
select select "6m"
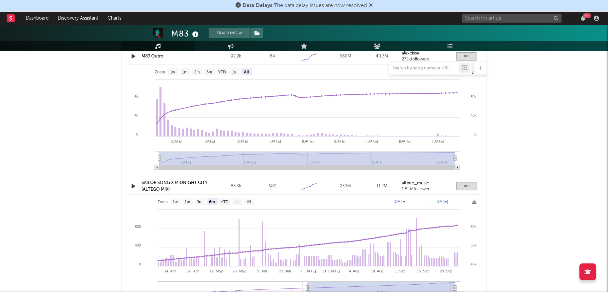
scroll to position [962, 0]
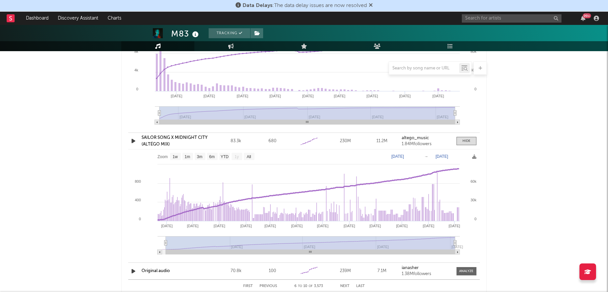
type input "[DATE]"
select select "All"
type input "[DATE]"
drag, startPoint x: 306, startPoint y: 242, endPoint x: 141, endPoint y: 240, distance: 164.8
click at [141, 240] on icon "Created with Highcharts 10.3.3 Sep '[DATE] May '[DATE] [DATE] '[DATE] Oct '[DAT…" at bounding box center [303, 204] width 351 height 110
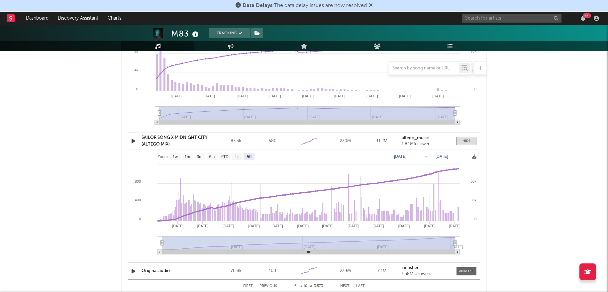
click at [473, 155] on icon at bounding box center [474, 156] width 4 height 4
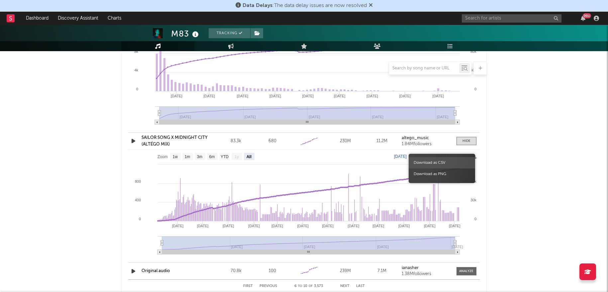
click at [450, 166] on span "Download as CSV" at bounding box center [442, 162] width 66 height 11
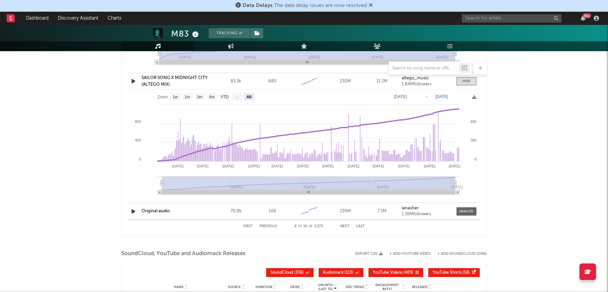
scroll to position [1023, 0]
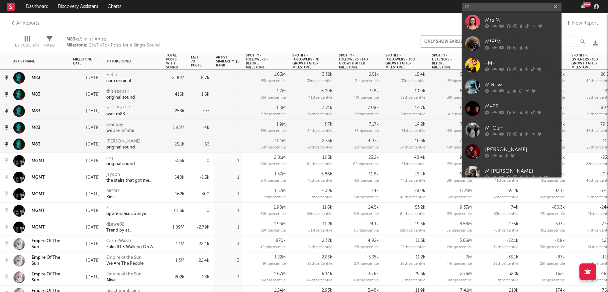
click at [227, 32] on div "All Reports New Report" at bounding box center [304, 23] width 608 height 20
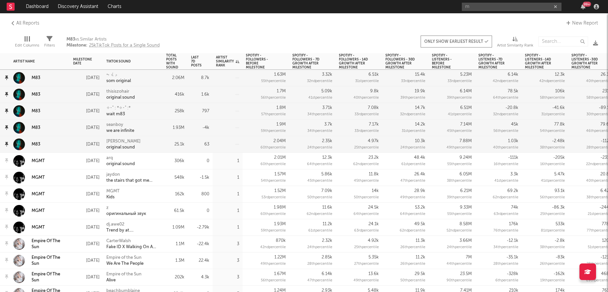
click at [45, 42] on div "Filters" at bounding box center [49, 46] width 11 height 8
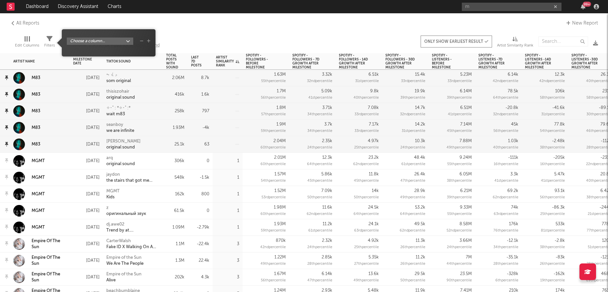
click at [171, 27] on div "All Reports New Report" at bounding box center [304, 23] width 608 height 20
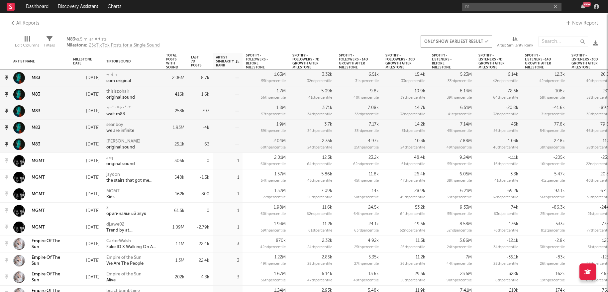
click at [478, 44] on button "Only show earliest result" at bounding box center [456, 42] width 71 height 12
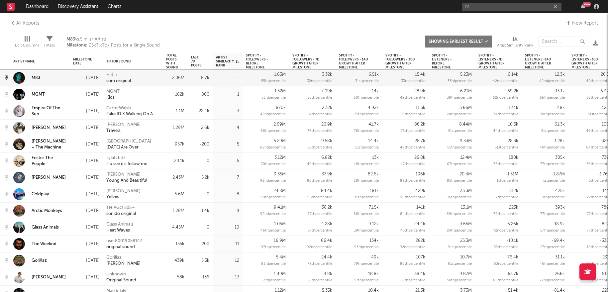
click at [478, 44] on button "Showing earliest result" at bounding box center [458, 42] width 67 height 12
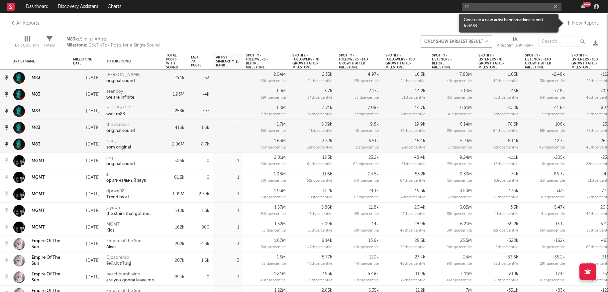
click at [585, 24] on link "New Report" at bounding box center [581, 23] width 34 height 8
select select "tiktok_post_count"
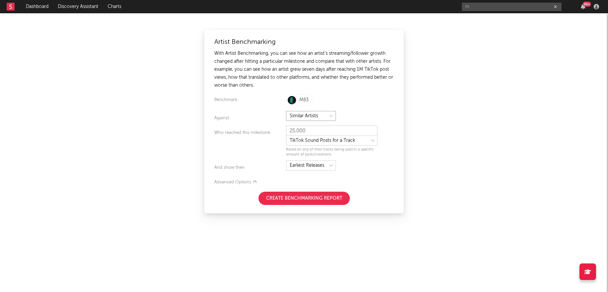
click at [300, 116] on select at bounding box center [311, 116] width 50 height 10
click at [312, 142] on select at bounding box center [331, 141] width 91 height 10
